Goal: Task Accomplishment & Management: Complete application form

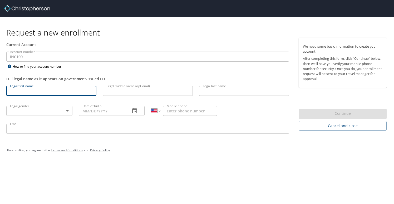
select select "US"
type input "[PERSON_NAME]"
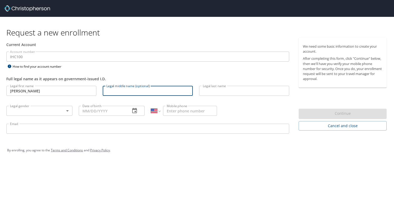
click at [108, 91] on input "Legal middle name (optional)" at bounding box center [148, 91] width 90 height 10
type input "[PERSON_NAME]"
click at [214, 89] on input "Legal last name" at bounding box center [244, 91] width 90 height 10
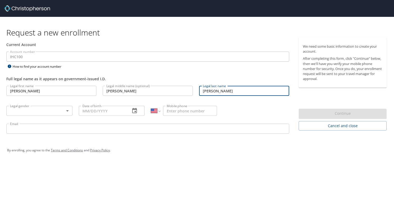
type input "[PERSON_NAME]"
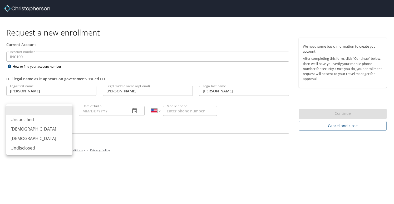
click at [69, 112] on body "Request a new enrollment Current Account Account number IHC100 Account number H…" at bounding box center [197, 102] width 394 height 204
click at [23, 138] on li "[DEMOGRAPHIC_DATA]" at bounding box center [39, 138] width 66 height 9
type input "[DEMOGRAPHIC_DATA]"
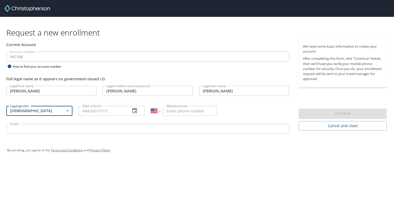
click at [91, 111] on input "Date of birth" at bounding box center [103, 111] width 48 height 10
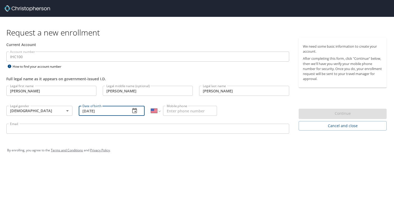
type input "[DATE]"
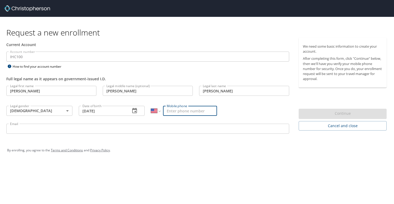
click at [176, 110] on input "Mobile phone" at bounding box center [190, 111] width 54 height 10
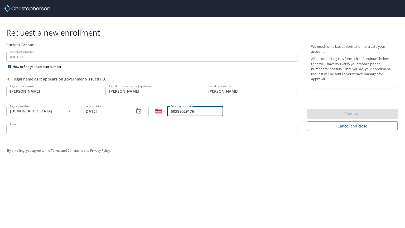
drag, startPoint x: 202, startPoint y: 110, endPoint x: 183, endPoint y: 109, distance: 19.2
click at [183, 109] on input "50388029176" at bounding box center [195, 111] width 56 height 10
type input "[PHONE_NUMBER]"
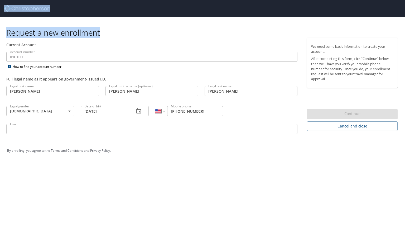
drag, startPoint x: 218, startPoint y: 7, endPoint x: 220, endPoint y: 22, distance: 14.6
click at [220, 22] on div "Request a new enrollment Current Account Account number IHC100 Account number H…" at bounding box center [202, 81] width 405 height 162
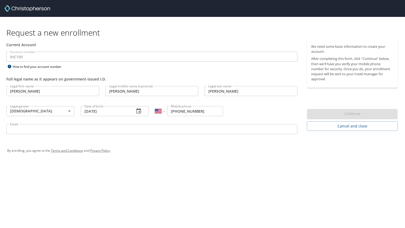
click at [51, 128] on input "Email" at bounding box center [151, 129] width 291 height 10
click at [189, 7] on div at bounding box center [204, 8] width 400 height 17
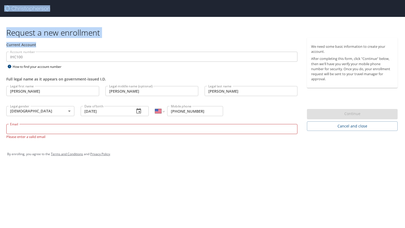
drag, startPoint x: 189, startPoint y: 7, endPoint x: 148, endPoint y: 33, distance: 48.5
click at [150, 38] on div "Request a new enrollment Current Account Account number IHC100 Account number H…" at bounding box center [202, 83] width 405 height 166
copy div "Request a new enrollment Current Account"
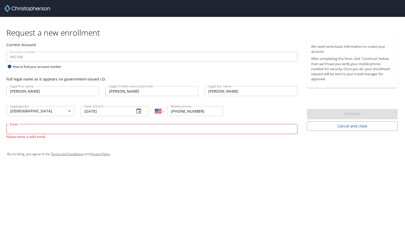
drag, startPoint x: 154, startPoint y: 11, endPoint x: 155, endPoint y: 16, distance: 4.5
click at [155, 16] on div at bounding box center [204, 8] width 400 height 17
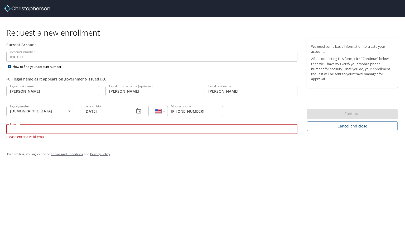
click at [28, 127] on input "Email" at bounding box center [151, 129] width 291 height 10
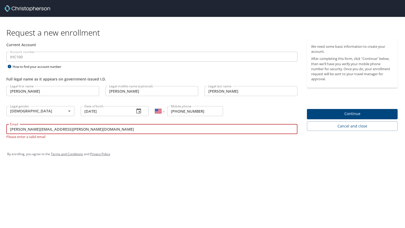
type input "[PERSON_NAME][EMAIL_ADDRESS][PERSON_NAME][DOMAIN_NAME]"
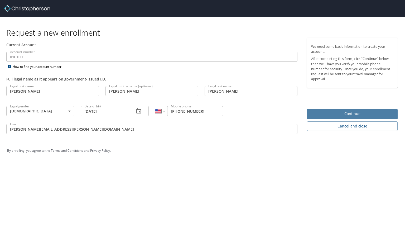
click at [351, 114] on span "Continue" at bounding box center [352, 113] width 82 height 7
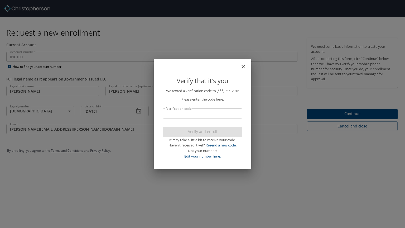
click at [175, 112] on input "Verification code" at bounding box center [203, 113] width 80 height 10
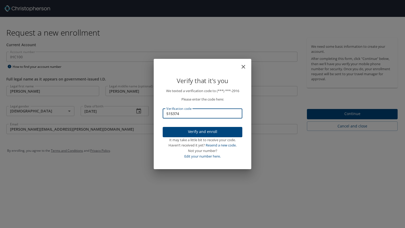
type input "515374"
click at [205, 131] on span "Verify and enroll" at bounding box center [202, 131] width 71 height 7
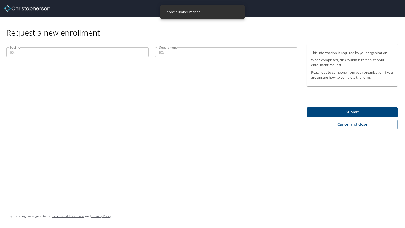
click at [18, 53] on input "Facility" at bounding box center [77, 52] width 142 height 10
type input "remote"
click at [171, 53] on input "Department" at bounding box center [226, 52] width 142 height 10
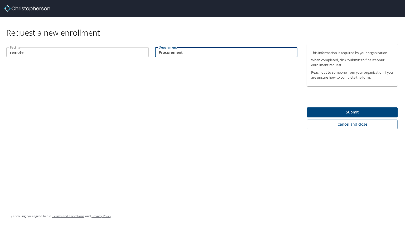
type input "Procurement"
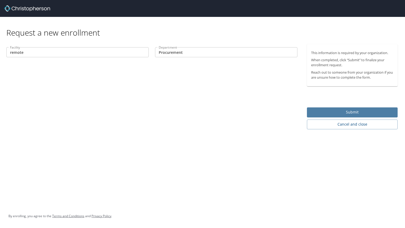
click at [351, 114] on span "Submit" at bounding box center [352, 112] width 82 height 7
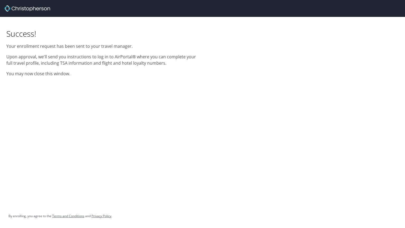
drag, startPoint x: 87, startPoint y: 13, endPoint x: 90, endPoint y: 16, distance: 3.8
click at [90, 16] on div at bounding box center [204, 8] width 400 height 17
drag, startPoint x: 0, startPoint y: 34, endPoint x: 2, endPoint y: 48, distance: 13.9
click at [2, 48] on div "Success! Your enrollment request has been sent to your travel manager. Upon app…" at bounding box center [101, 48] width 202 height 63
drag, startPoint x: 2, startPoint y: 48, endPoint x: 52, endPoint y: 40, distance: 50.7
